Goal: Information Seeking & Learning: Learn about a topic

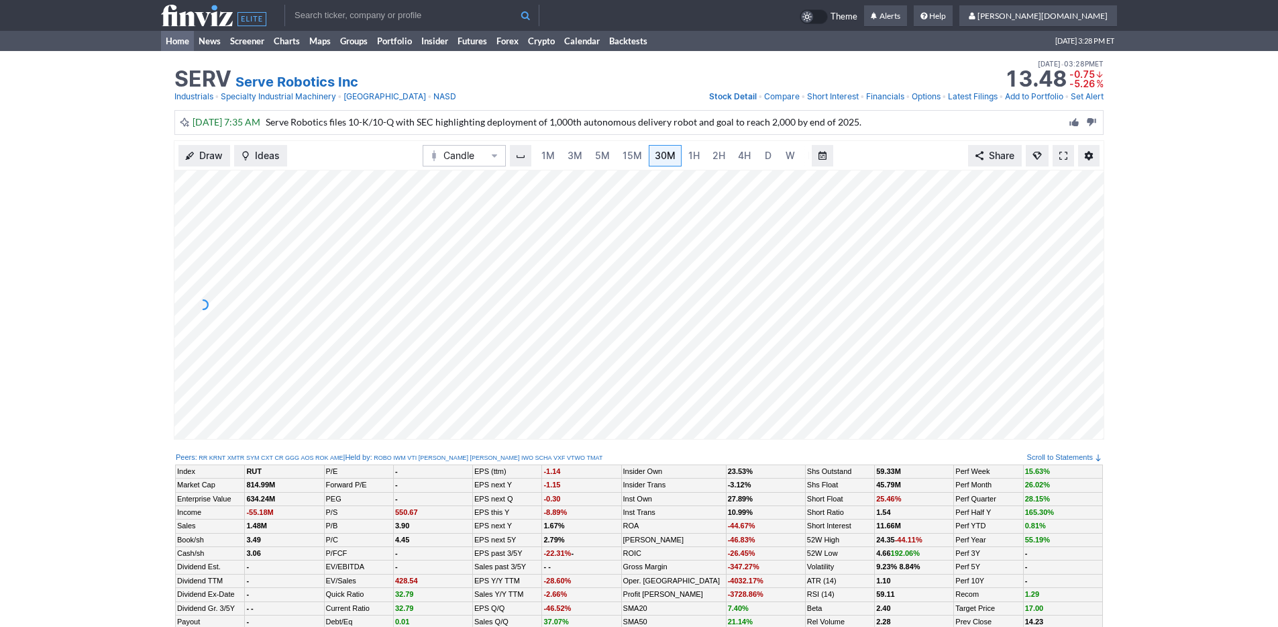
click at [181, 44] on link "Home" at bounding box center [177, 41] width 33 height 20
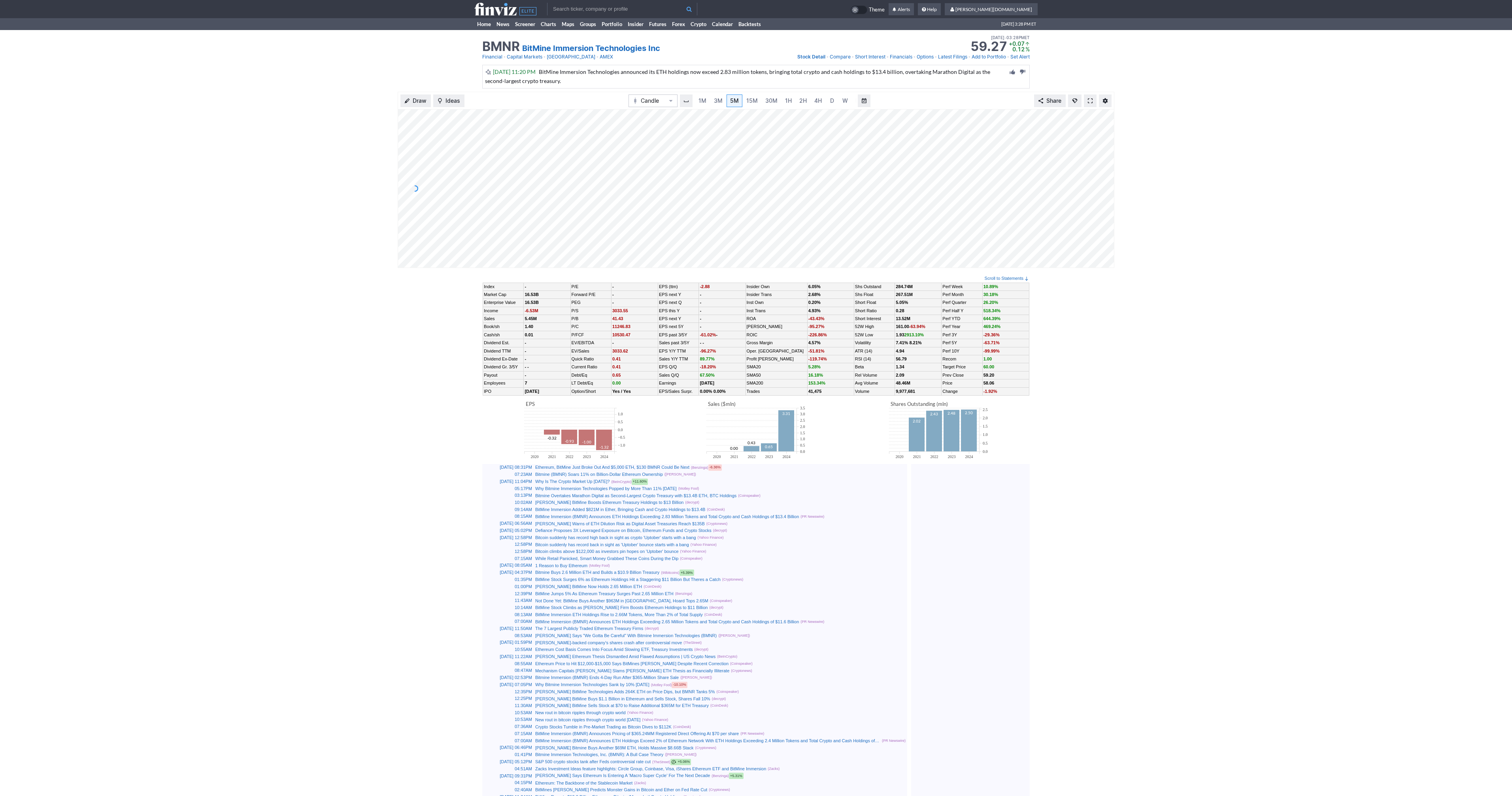
click at [1094, 98] on link at bounding box center [1090, 100] width 12 height 12
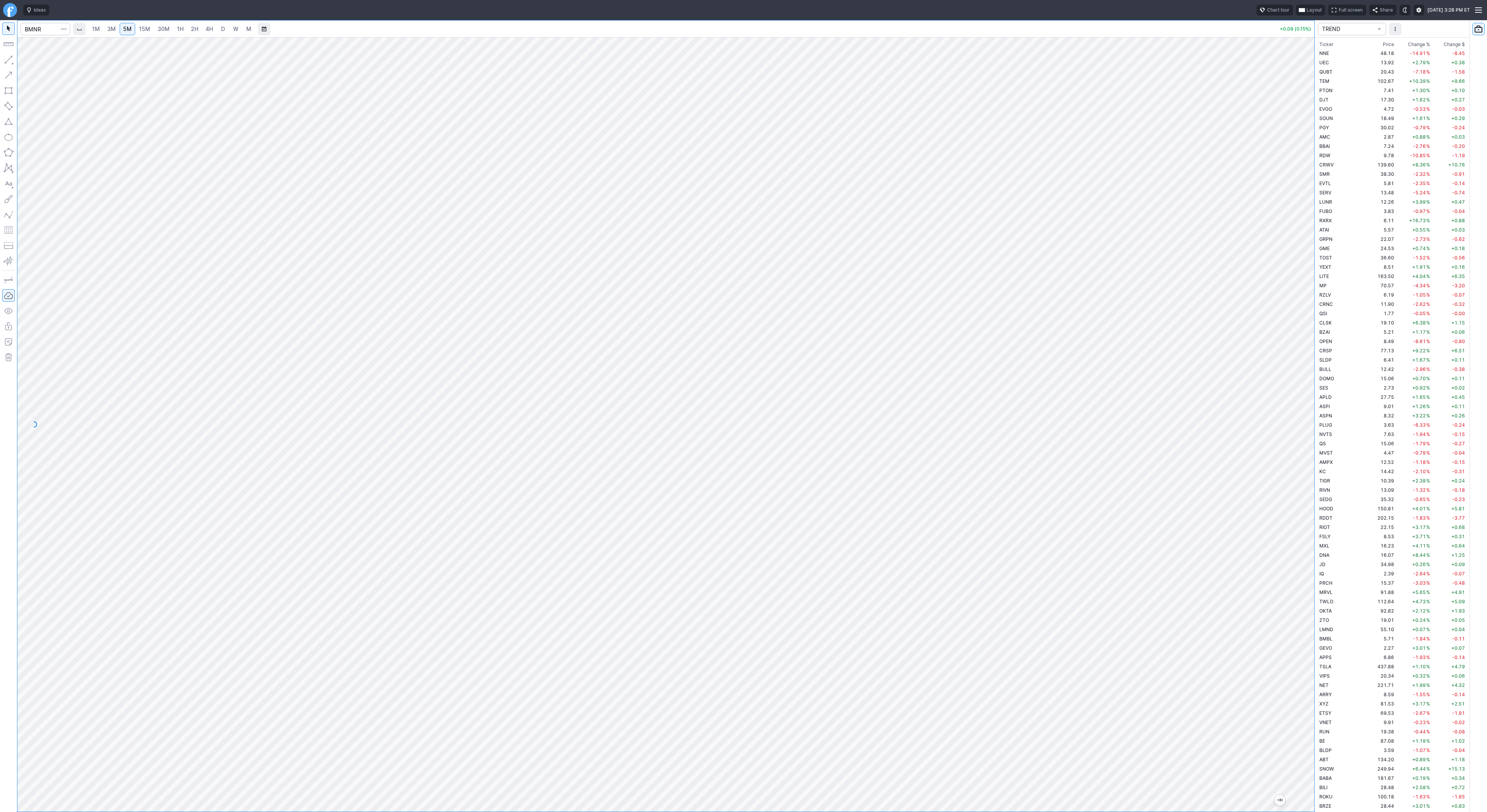
click at [191, 27] on span "2H" at bounding box center [195, 28] width 8 height 6
click at [227, 27] on link "D" at bounding box center [223, 29] width 12 height 12
click at [48, 31] on input "Search" at bounding box center [46, 29] width 50 height 12
type input "sbet"
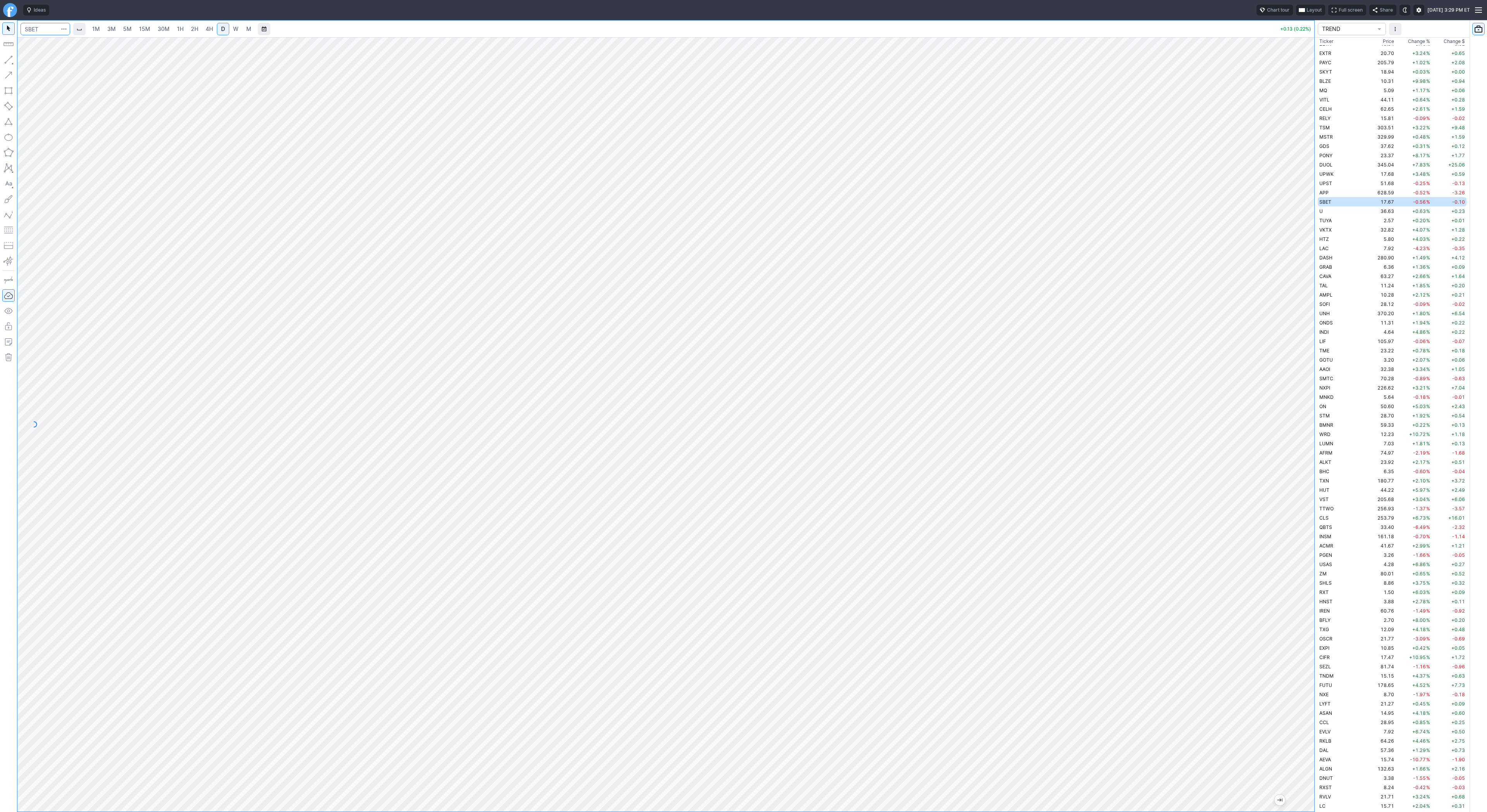
scroll to position [1459, 0]
click at [0, 370] on html "Ideas Chart tour Layout Full screen Share Wed OCT 08 2025 3:29 PM ET 1M 3M 5M 1…" at bounding box center [744, 406] width 1487 height 812
click at [206, 29] on span "4H" at bounding box center [209, 28] width 8 height 6
click at [118, 30] on link "3M" at bounding box center [111, 29] width 16 height 12
click at [179, 31] on span "1H" at bounding box center [180, 28] width 6 height 6
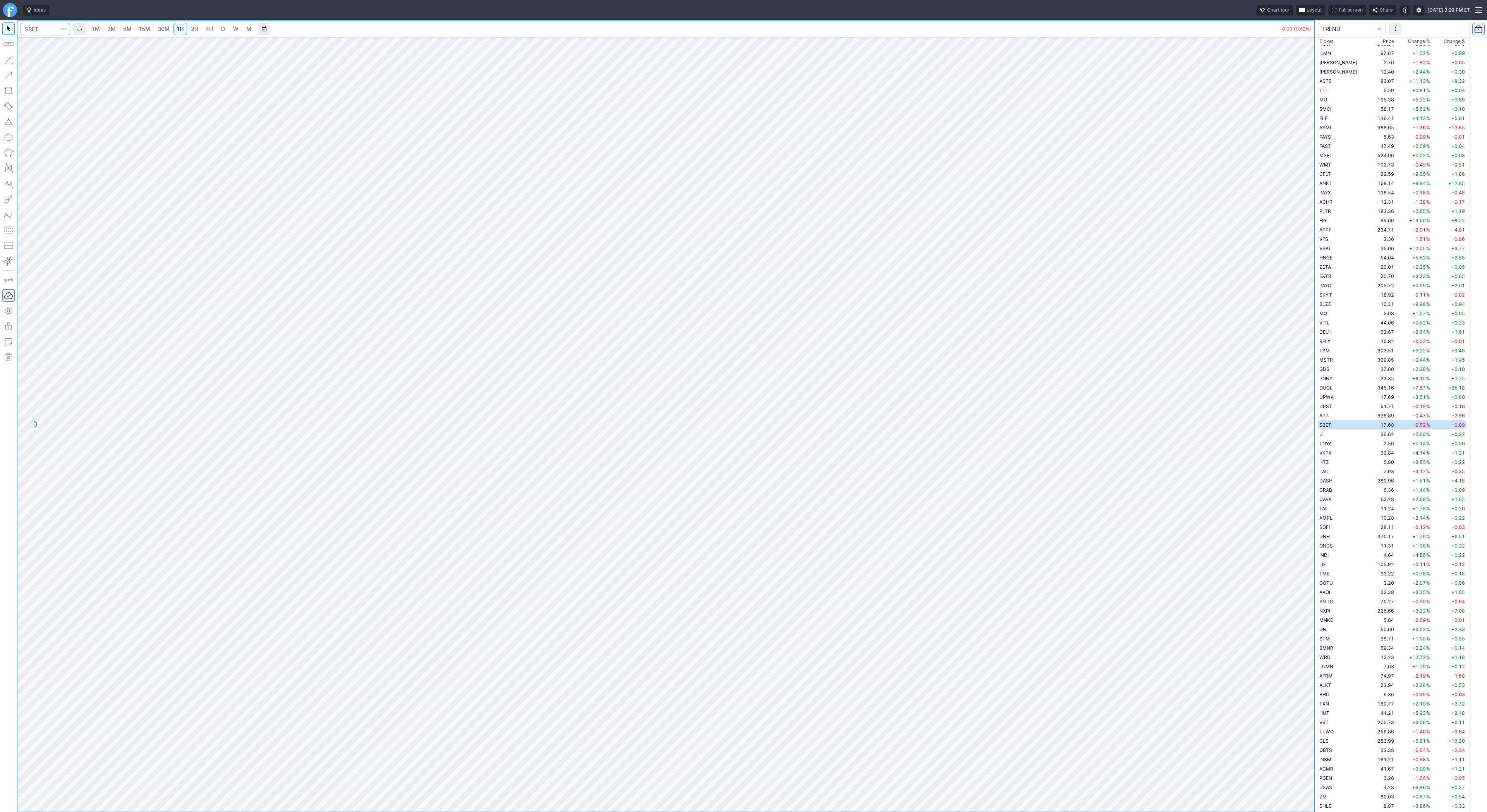
click at [41, 32] on input "Search" at bounding box center [46, 29] width 50 height 12
type input "eth"
click at [96, 147] on span "Eth ereum / USD" at bounding box center [107, 143] width 113 height 6
click at [206, 31] on span "4H" at bounding box center [209, 28] width 8 height 6
click at [1262, 524] on div at bounding box center [666, 424] width 1297 height 774
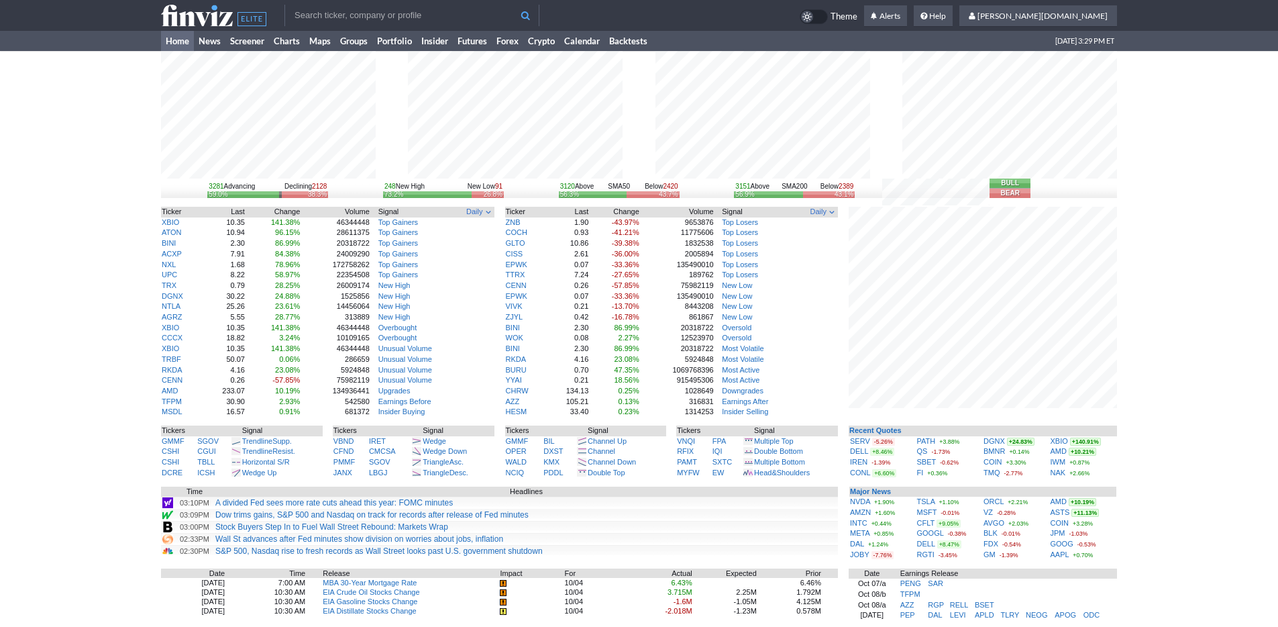
click at [1169, 486] on div "3281 Advancing Declining 2128 59.0% 38.3% 248 New High New Low 91 73.2% 26.8% 3…" at bounding box center [639, 423] width 1278 height 745
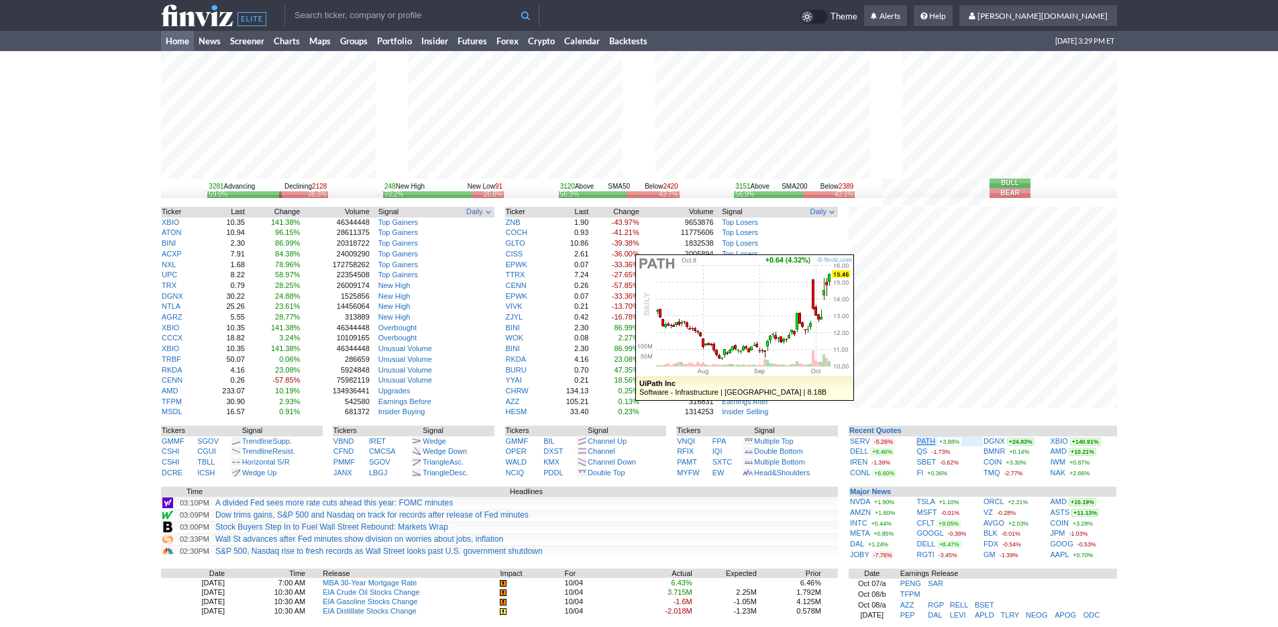
click at [923, 439] on link "PATH" at bounding box center [926, 441] width 19 height 8
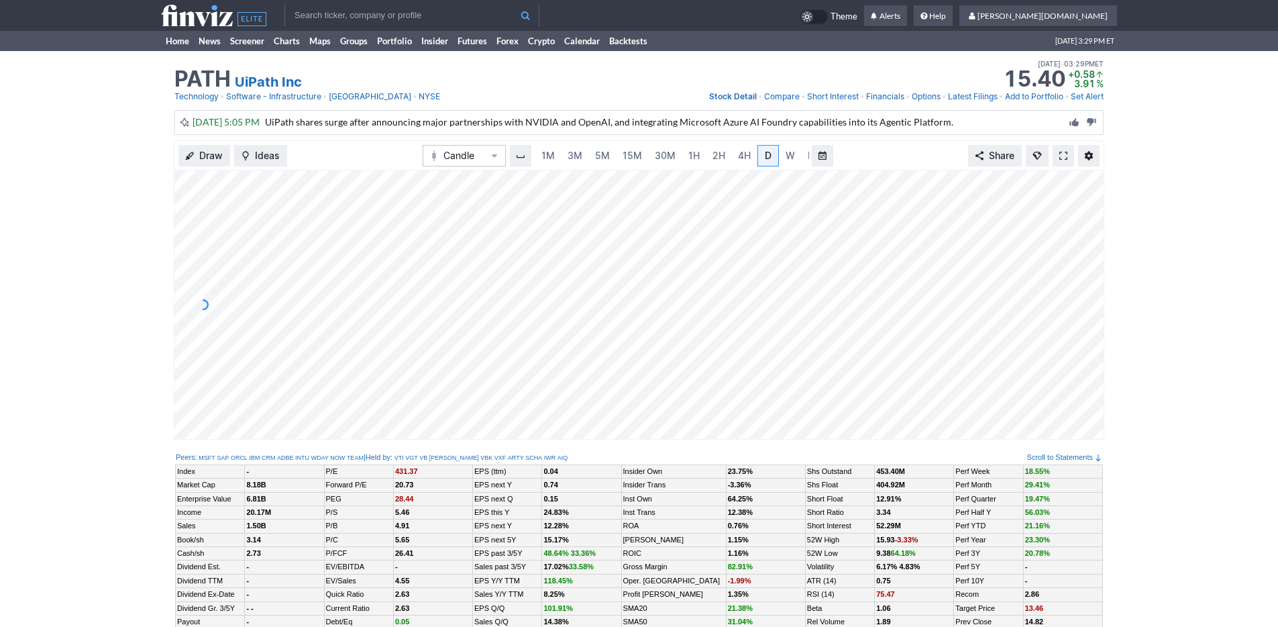
scroll to position [0, 13]
click at [593, 153] on span "5M" at bounding box center [589, 155] width 15 height 11
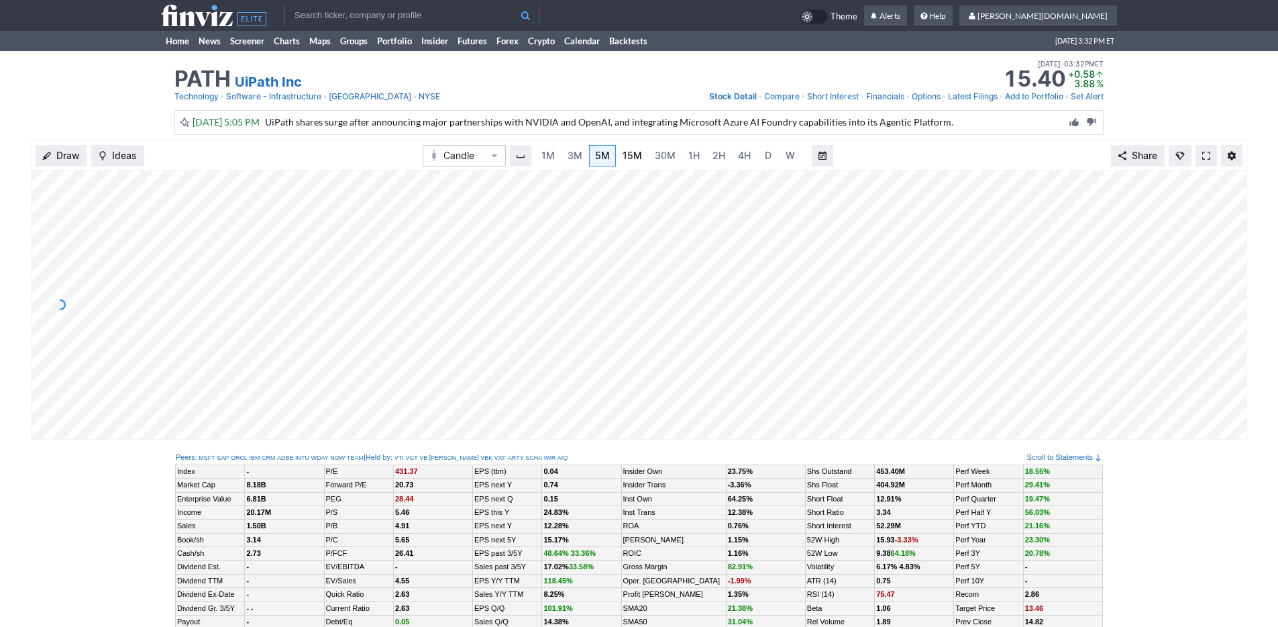
click at [640, 156] on link "15M" at bounding box center [632, 155] width 32 height 21
